Goal: Check status: Check status

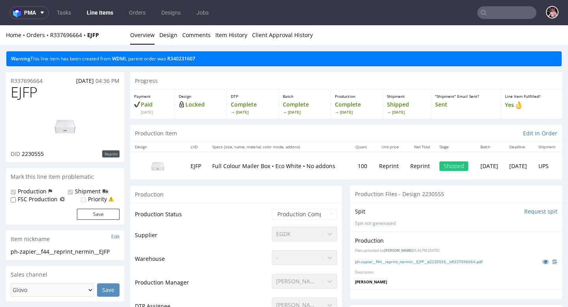
drag, startPoint x: 0, startPoint y: 0, endPoint x: 511, endPoint y: 13, distance: 511.2
click at [511, 13] on input "text" at bounding box center [507, 12] width 59 height 13
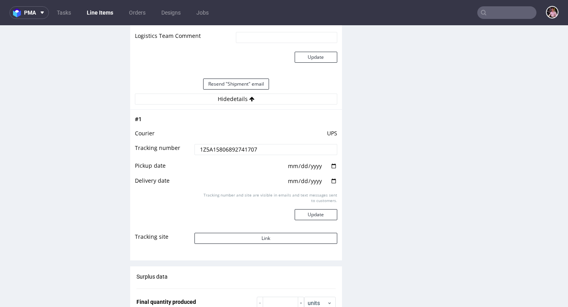
scroll to position [125, 0]
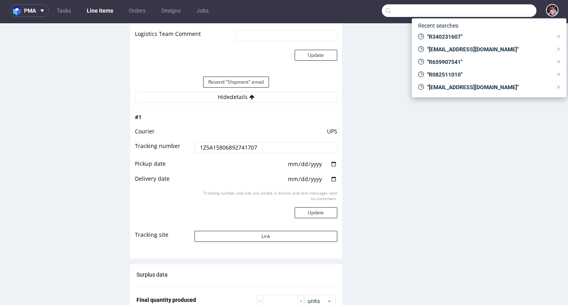
paste input "R491009080"
type input "R491009080"
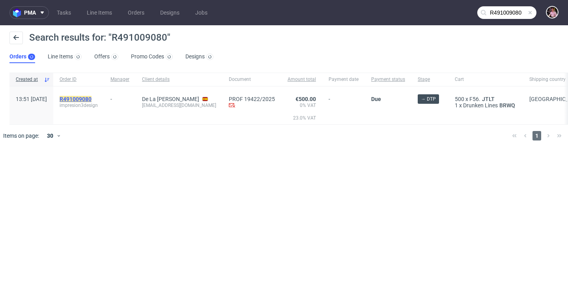
click at [92, 100] on mark "R491009080" at bounding box center [76, 99] width 32 height 6
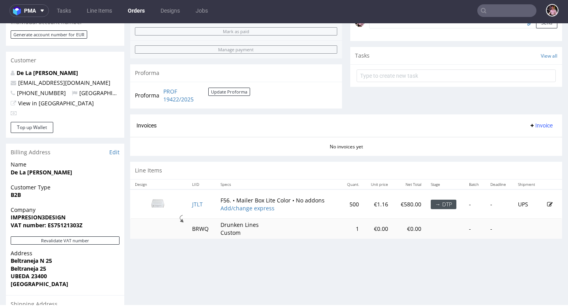
scroll to position [257, 0]
